Goal: Task Accomplishment & Management: Manage account settings

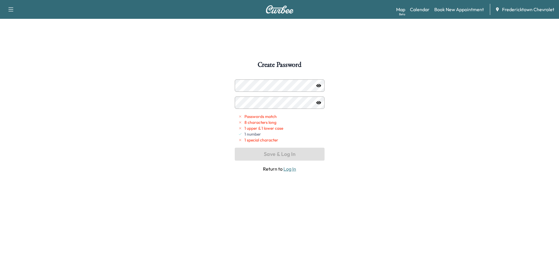
click at [319, 86] on icon "button" at bounding box center [319, 85] width 5 height 3
click at [198, 102] on div "Create Password Passwords match 8 characters long 1 upper & 1 lower case 1 numb…" at bounding box center [279, 200] width 559 height 278
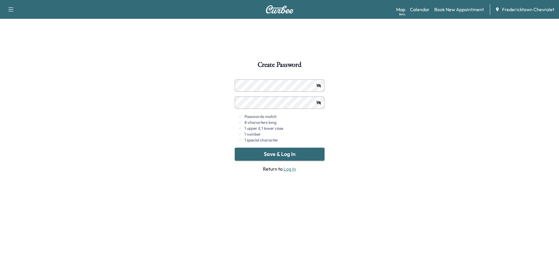
click at [290, 154] on button "Save & Log In" at bounding box center [280, 153] width 90 height 13
